Goal: Task Accomplishment & Management: Use online tool/utility

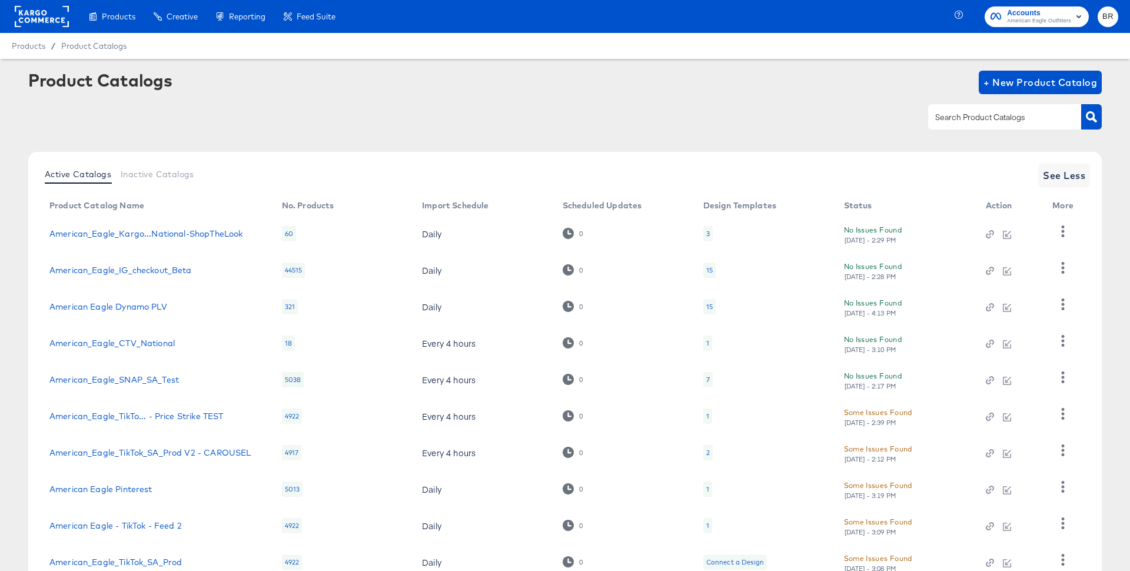
click at [47, 25] on rect at bounding box center [42, 16] width 54 height 21
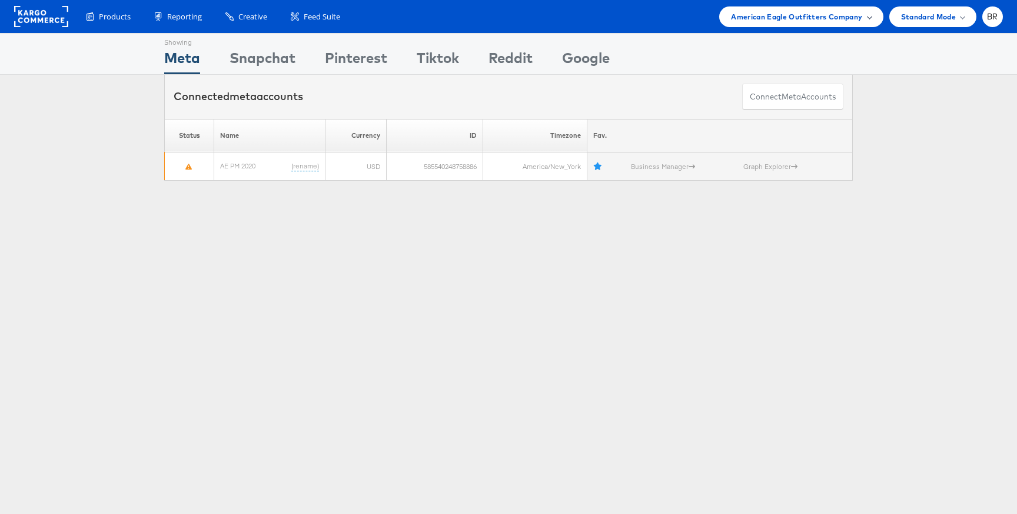
click at [775, 15] on span "American Eagle Outfitters Company" at bounding box center [796, 17] width 131 height 12
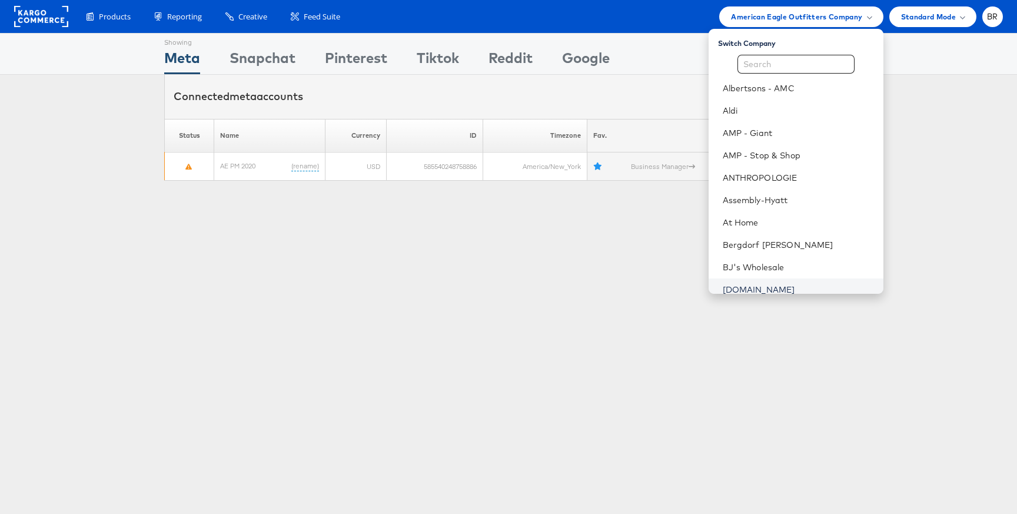
click at [738, 288] on link "[DOMAIN_NAME]" at bounding box center [798, 290] width 151 height 12
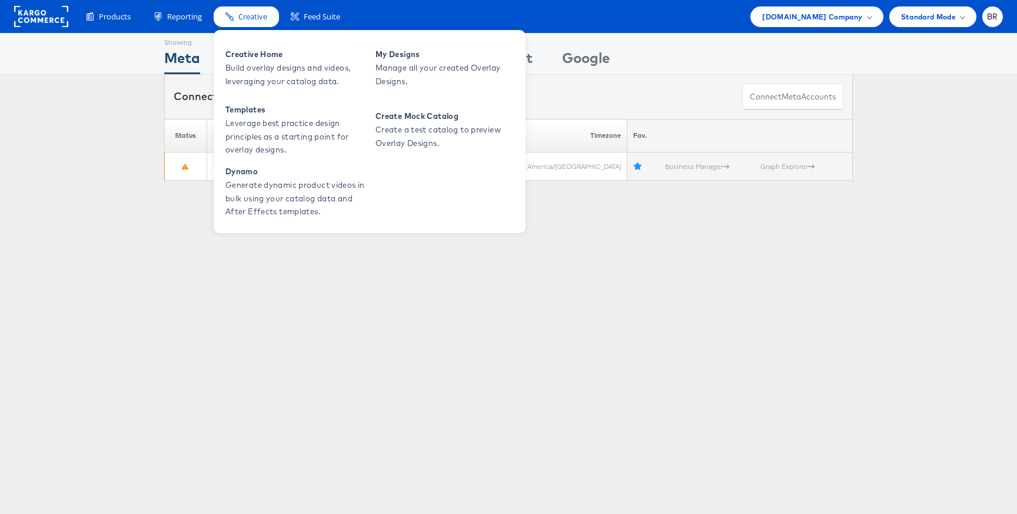
click at [267, 24] on div "Creative" at bounding box center [246, 16] width 65 height 21
click at [263, 78] on span "Build overlay designs and videos, leveraging your catalog data." at bounding box center [295, 74] width 141 height 27
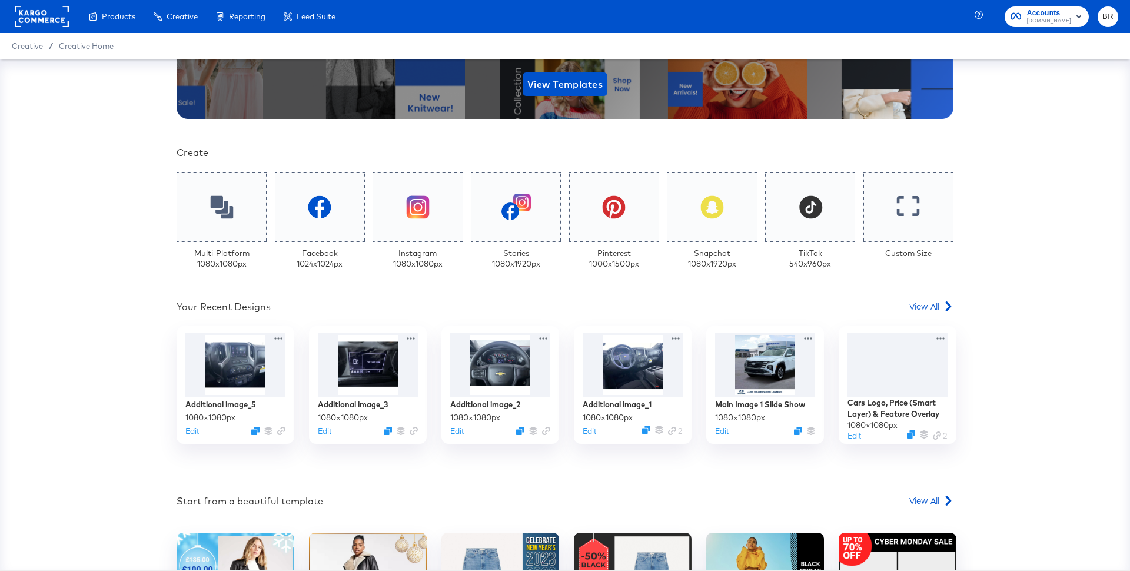
scroll to position [214, 0]
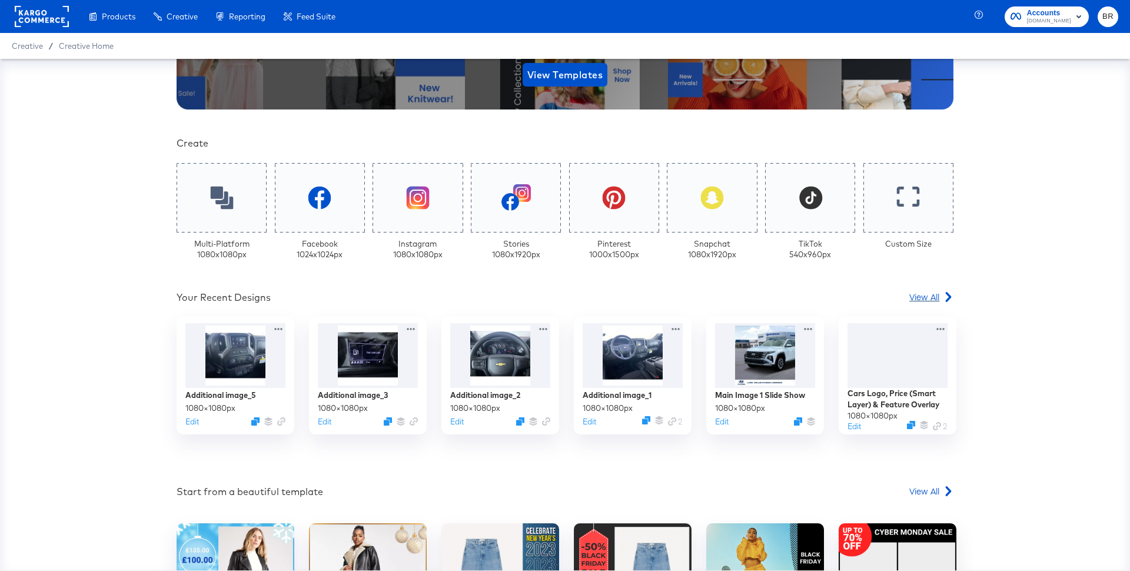
click at [937, 297] on span "View All" at bounding box center [924, 297] width 30 height 12
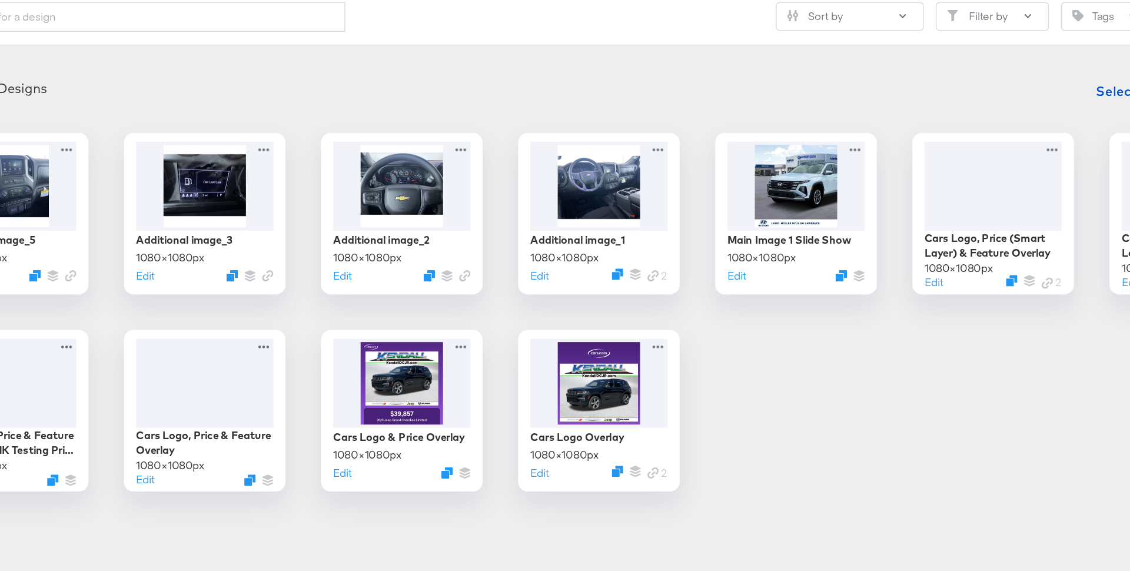
scroll to position [16, 0]
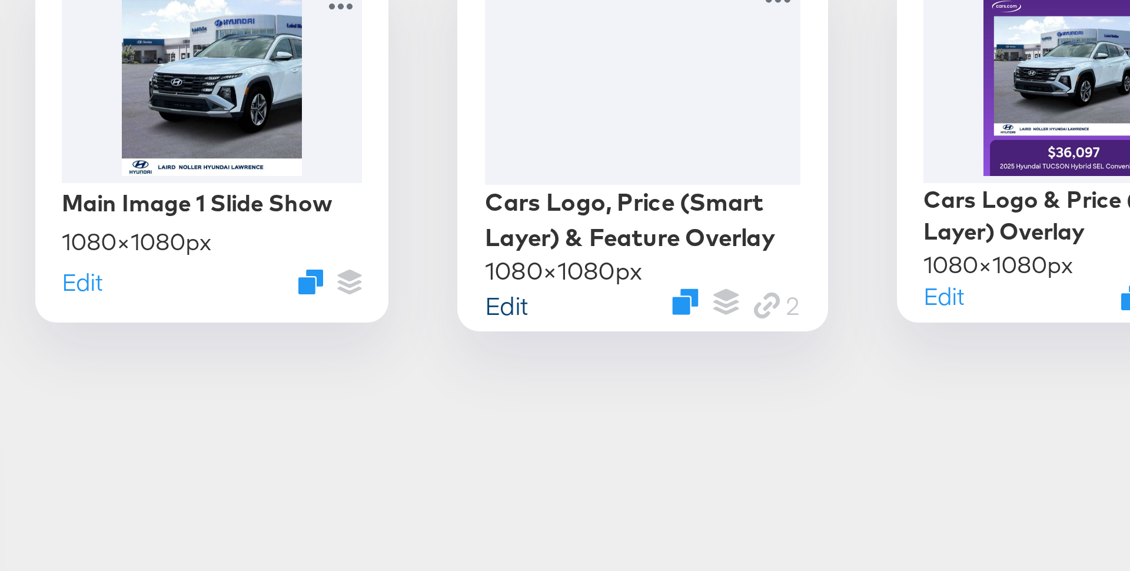
click at [806, 354] on button "Edit" at bounding box center [807, 355] width 14 height 11
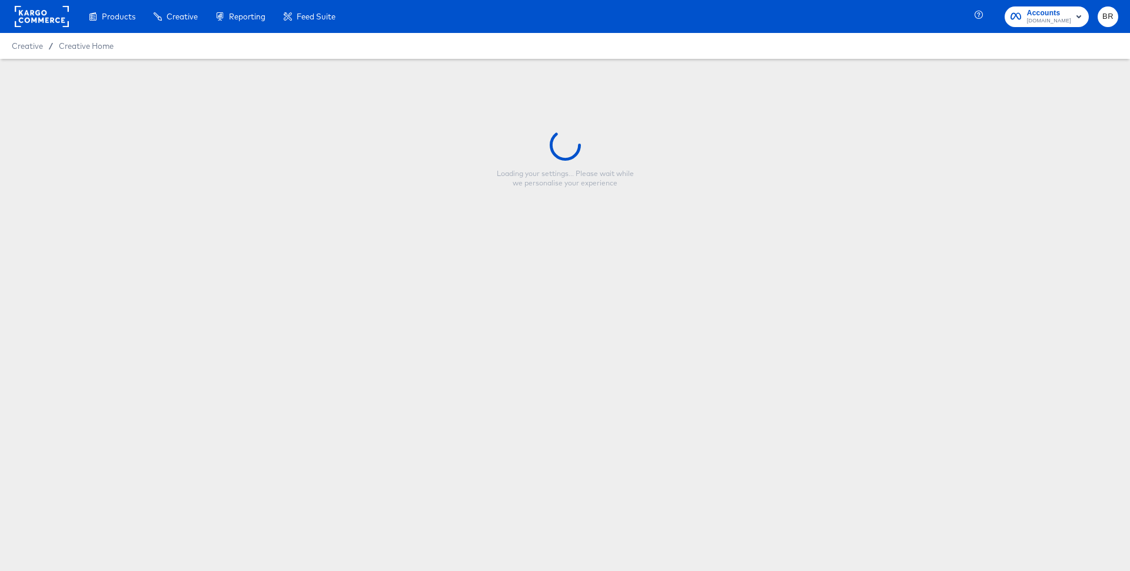
type input "Cars Logo, Price (Smart Layer) & Feature Overlay"
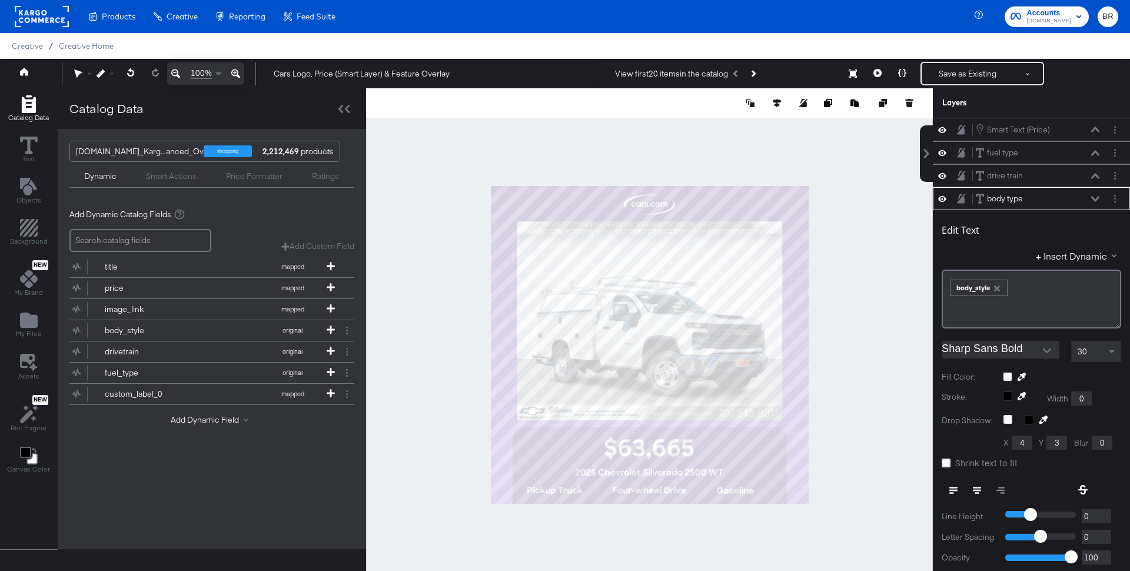
scroll to position [67, 0]
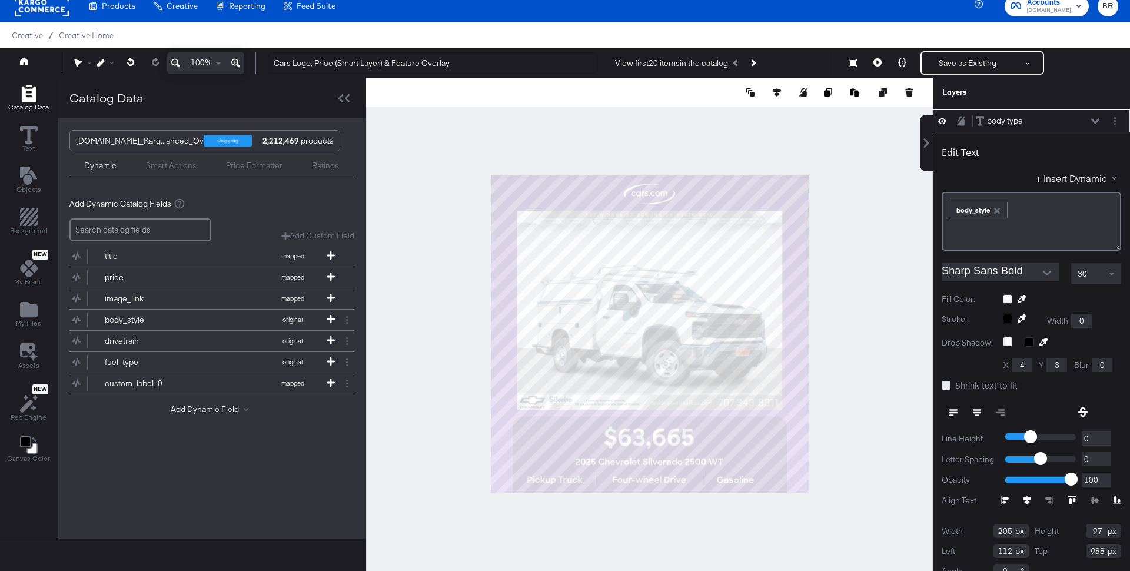
click at [944, 384] on icon at bounding box center [946, 385] width 9 height 9
click at [0, 0] on input "Shrink text to fit" at bounding box center [0, 0] width 0 height 0
click at [975, 61] on button "Save as Existing" at bounding box center [968, 62] width 92 height 21
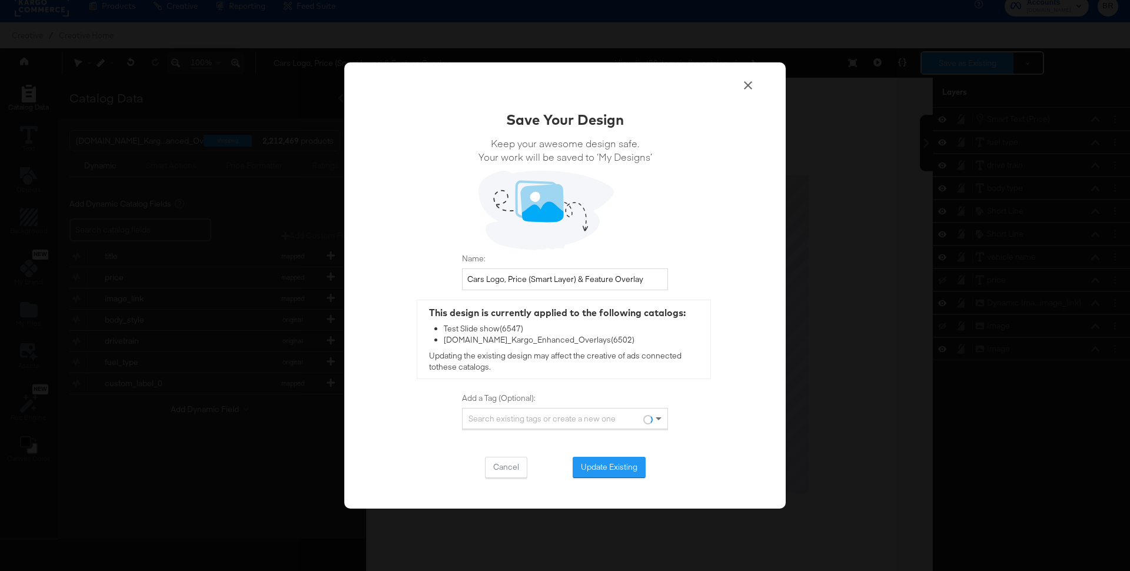
scroll to position [0, 0]
click at [590, 466] on button "Update Existing" at bounding box center [609, 467] width 73 height 21
